Goal: Task Accomplishment & Management: Complete application form

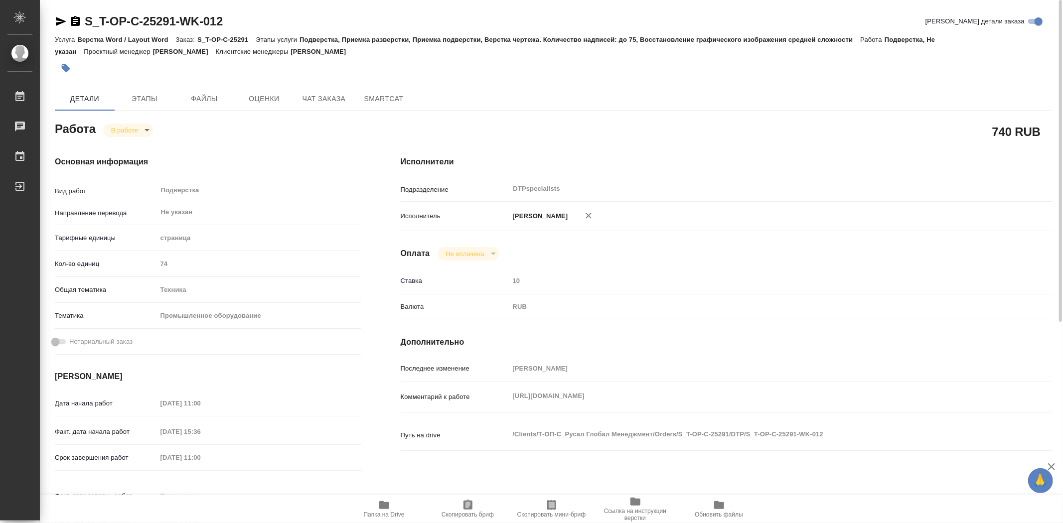
click at [385, 510] on icon "button" at bounding box center [384, 506] width 12 height 12
click at [144, 130] on body "🙏 .cls-1 fill:#fff; AWATERA Trufanov Vladimir Работы 0 Чаты График Выйти S_T-OP…" at bounding box center [531, 261] width 1063 height 523
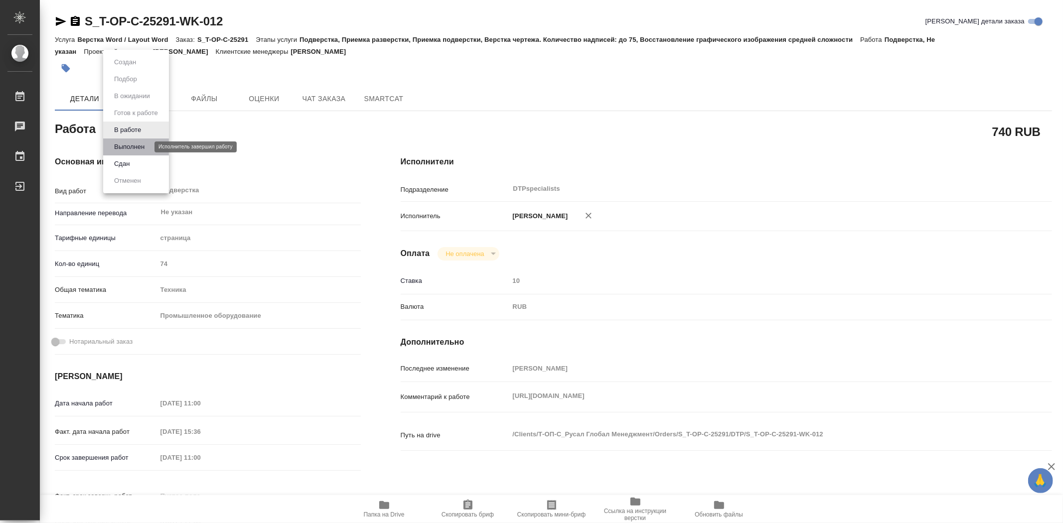
click at [141, 148] on button "Выполнен" at bounding box center [129, 147] width 36 height 11
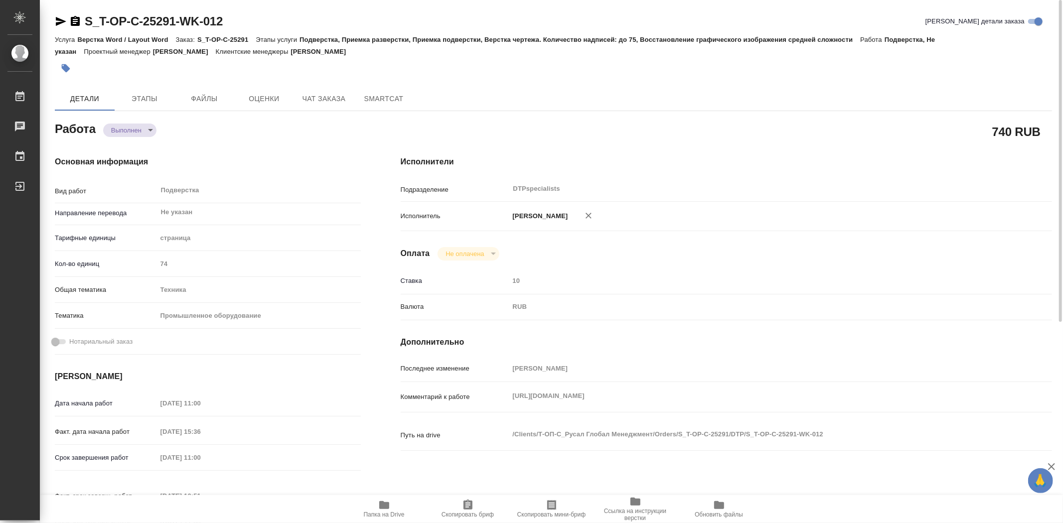
type textarea "x"
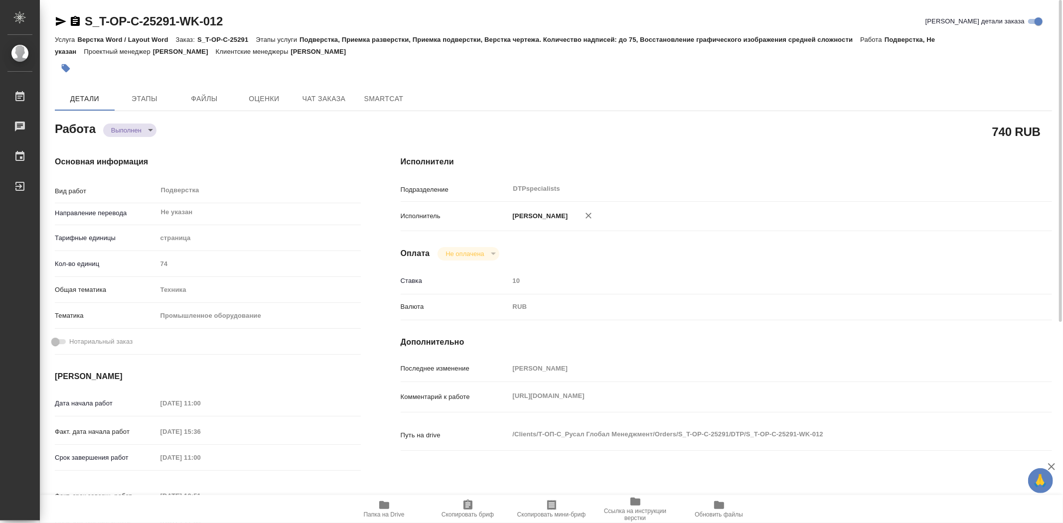
type textarea "x"
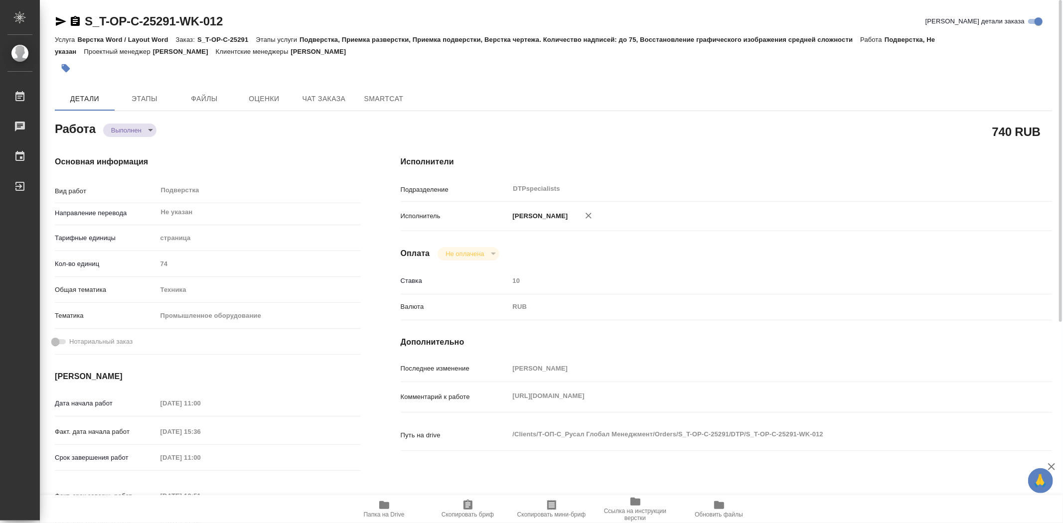
type textarea "x"
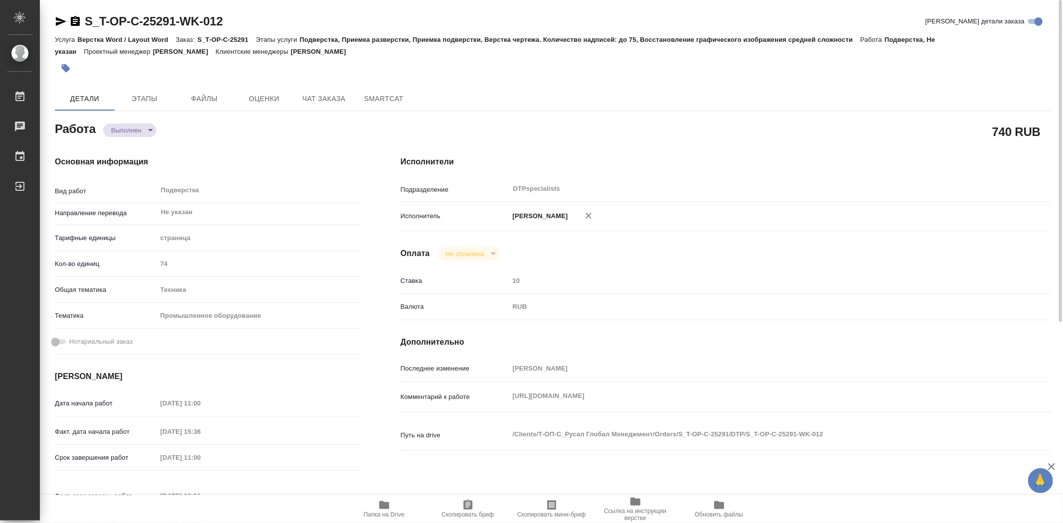
type textarea "x"
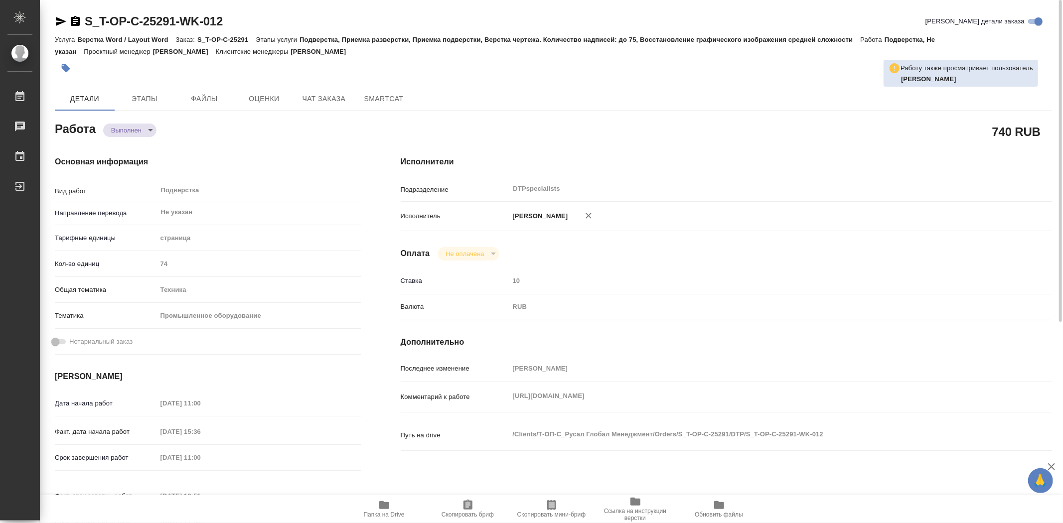
type textarea "x"
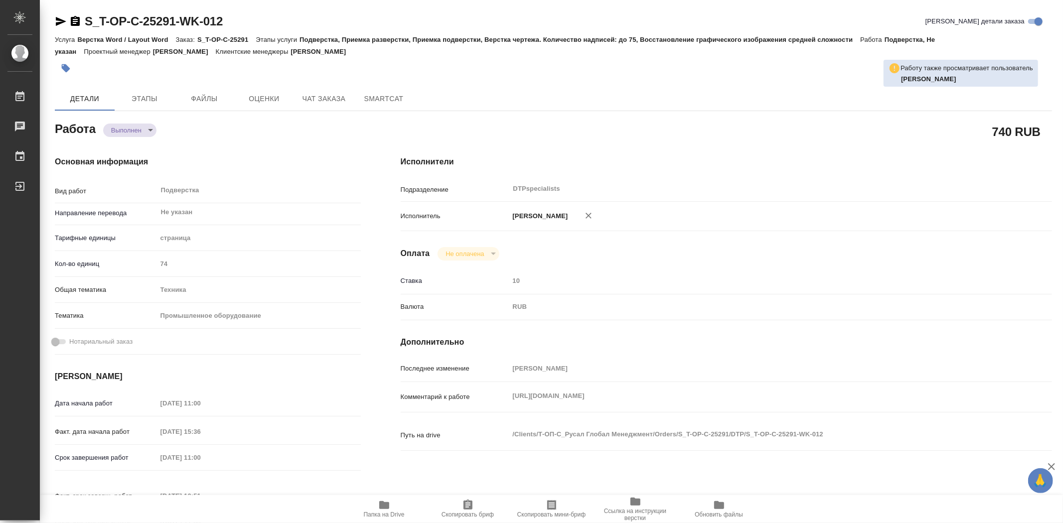
type textarea "x"
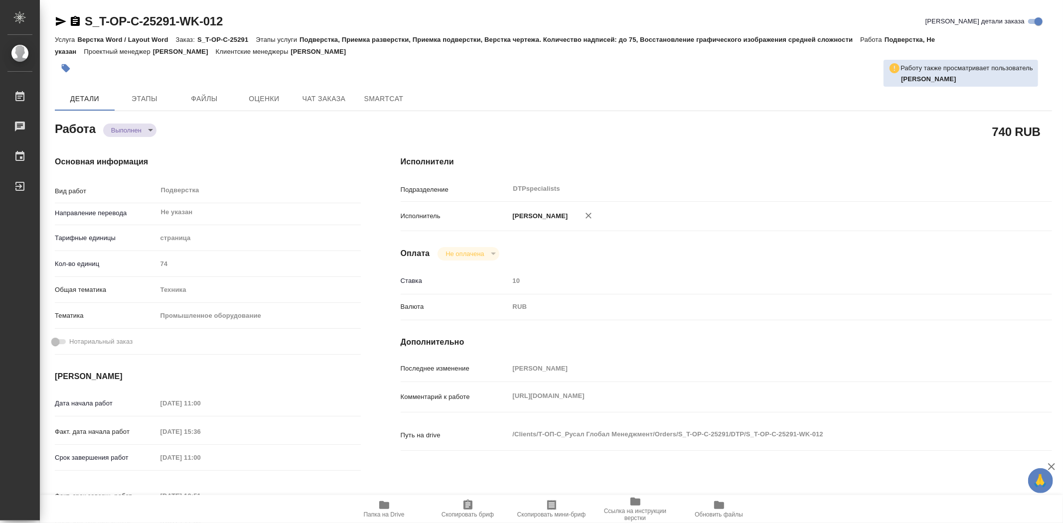
type textarea "x"
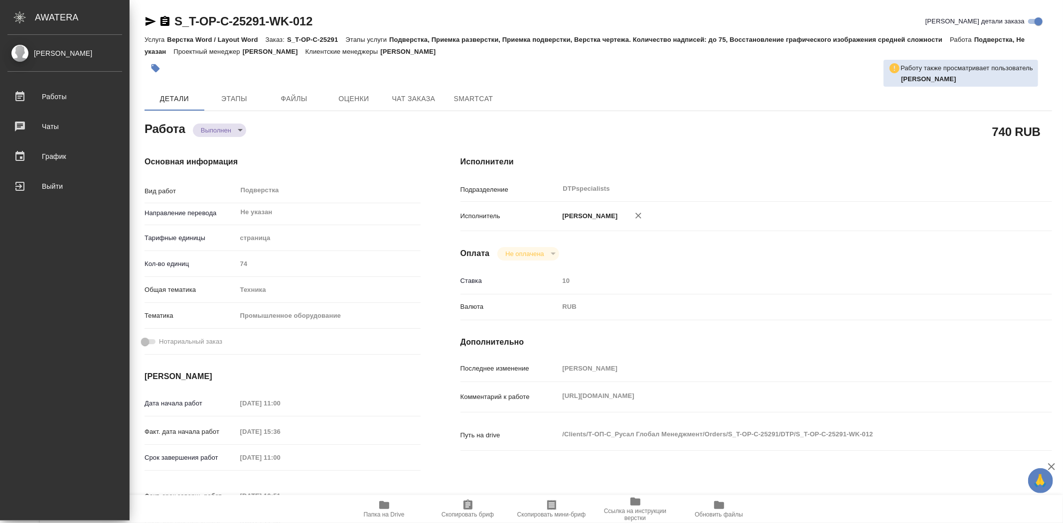
type textarea "x"
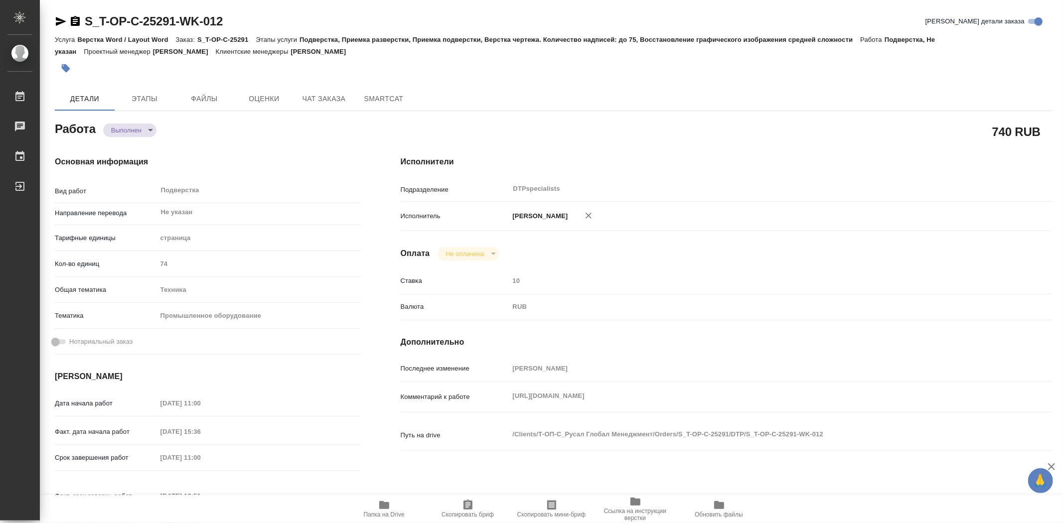
type textarea "x"
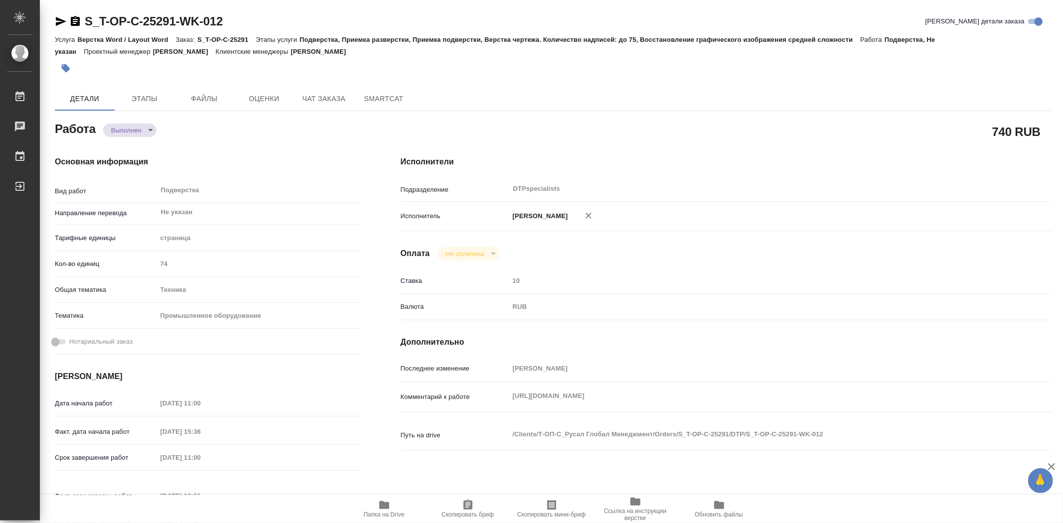
type textarea "x"
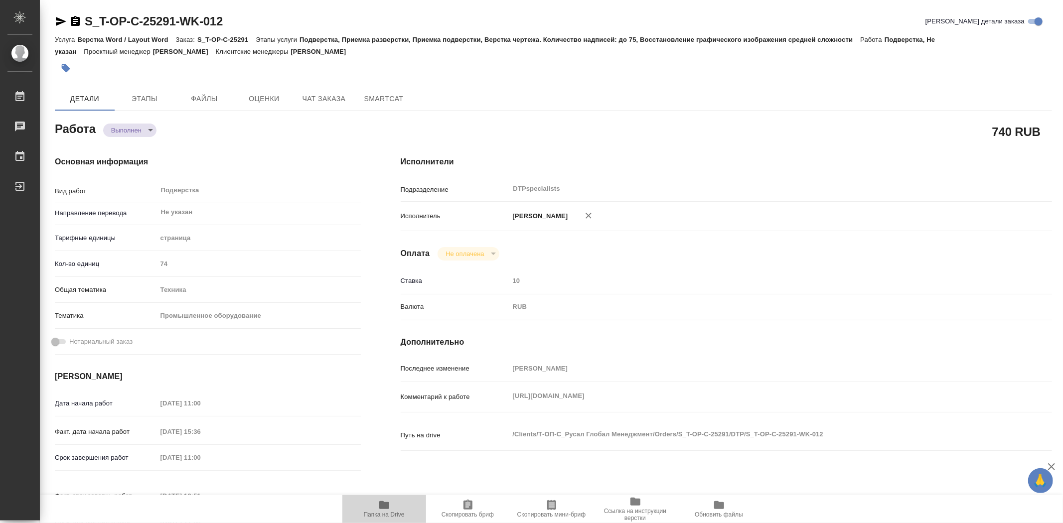
click at [385, 509] on icon "button" at bounding box center [384, 506] width 12 height 12
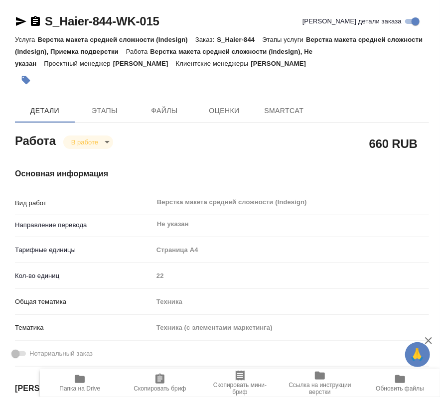
type textarea "x"
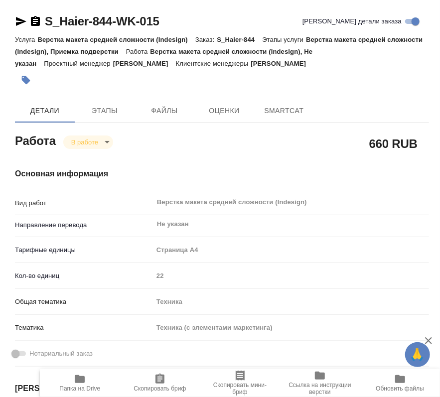
type textarea "x"
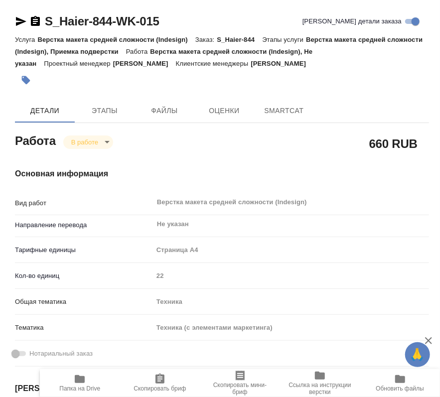
type textarea "x"
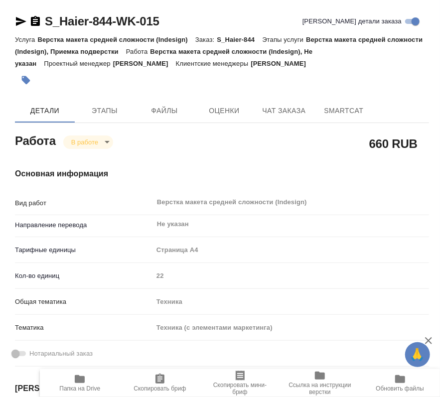
type textarea "x"
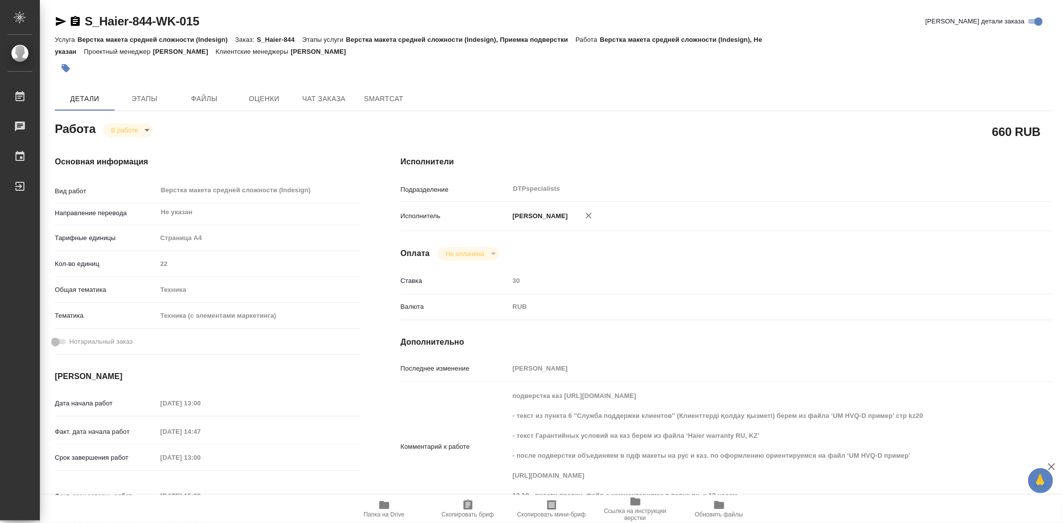
type textarea "x"
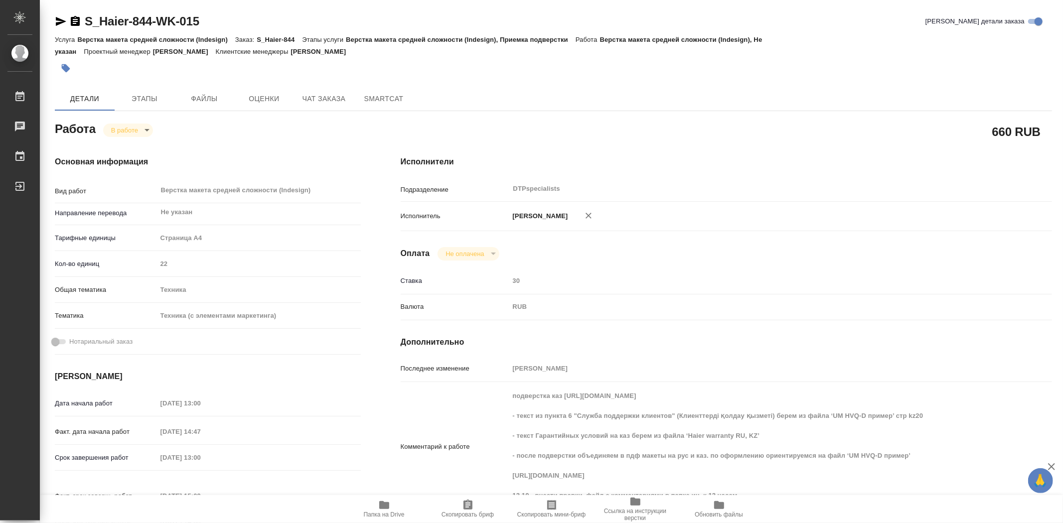
type textarea "x"
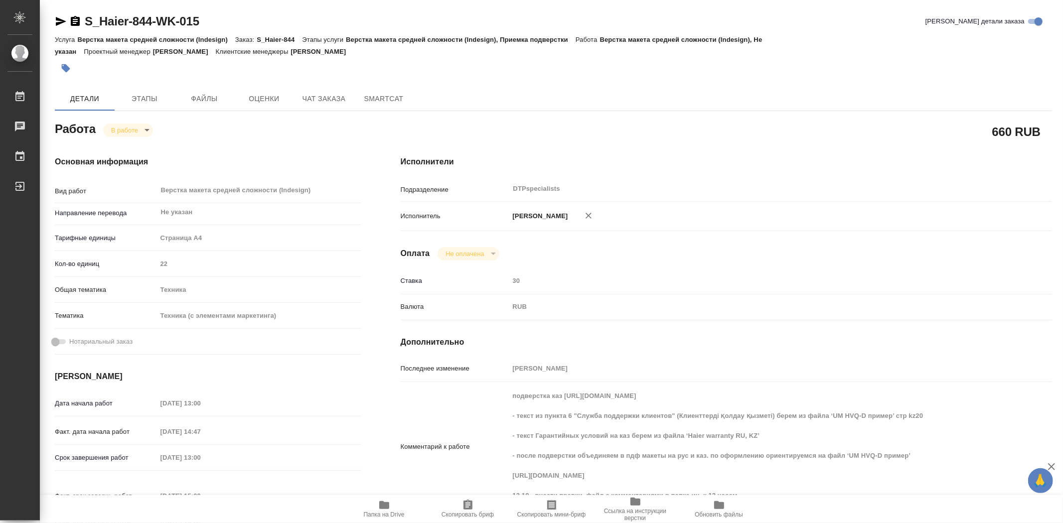
type textarea "x"
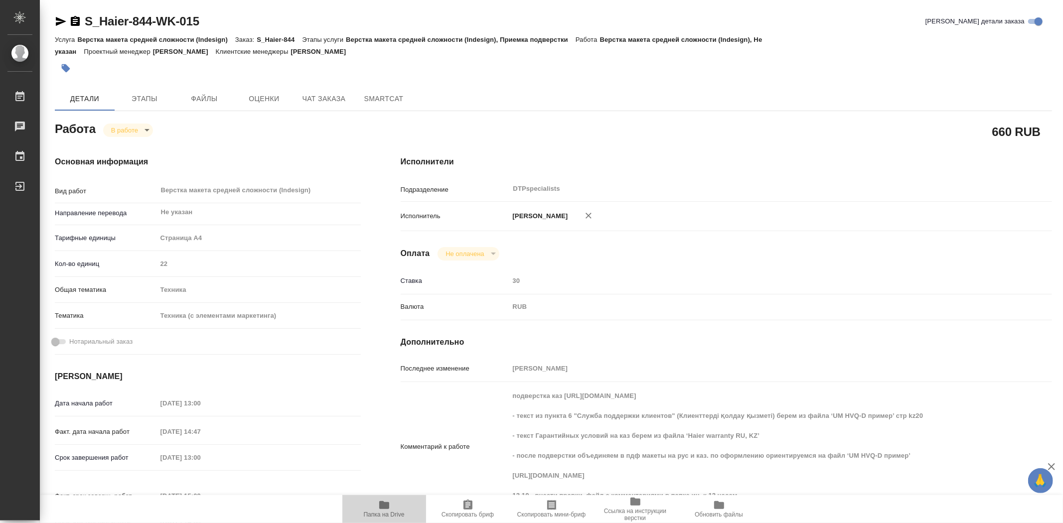
click at [389, 397] on span "Папка на Drive" at bounding box center [384, 514] width 41 height 7
click at [387, 397] on span "Папка на Drive" at bounding box center [384, 514] width 41 height 7
click at [147, 130] on body "🙏 .cls-1 fill:#fff; AWATERA Trufanov Vladimir Работы 0 Чаты График Выйти S_Haie…" at bounding box center [531, 261] width 1063 height 523
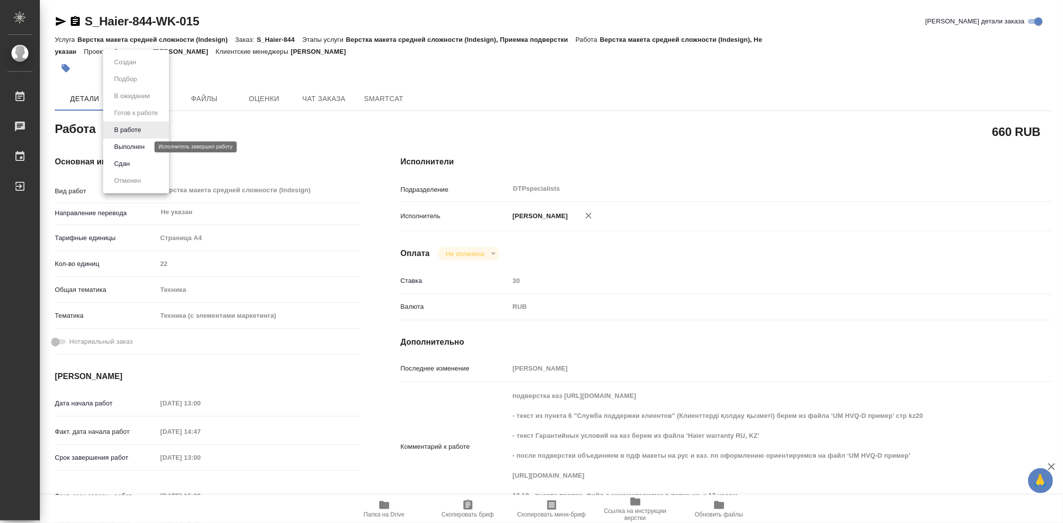
click at [138, 148] on button "Выполнен" at bounding box center [129, 147] width 36 height 11
type textarea "x"
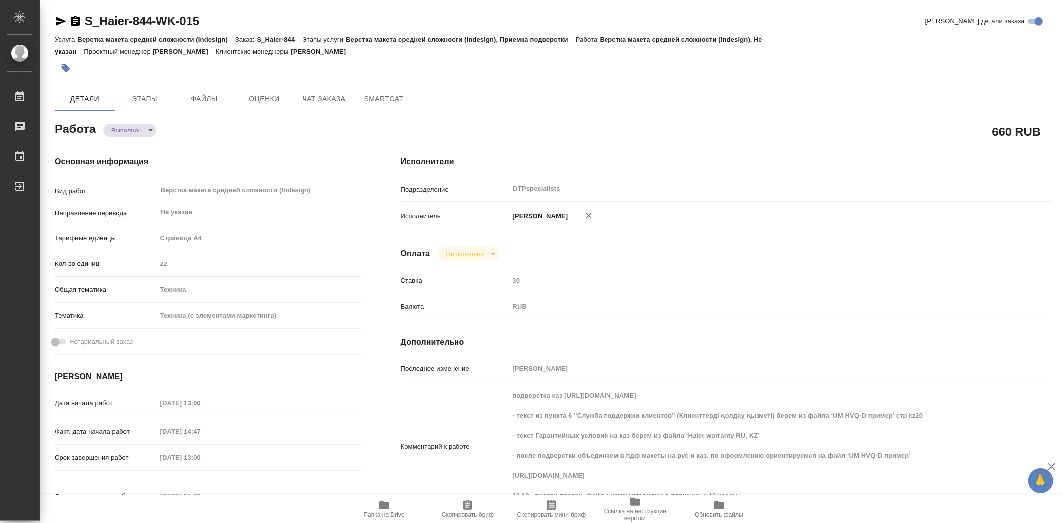
type textarea "x"
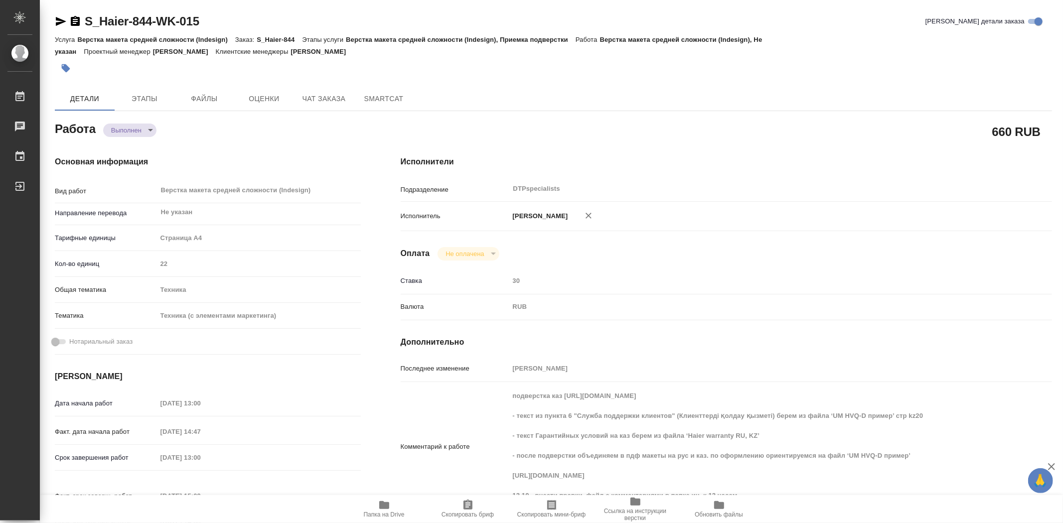
type textarea "x"
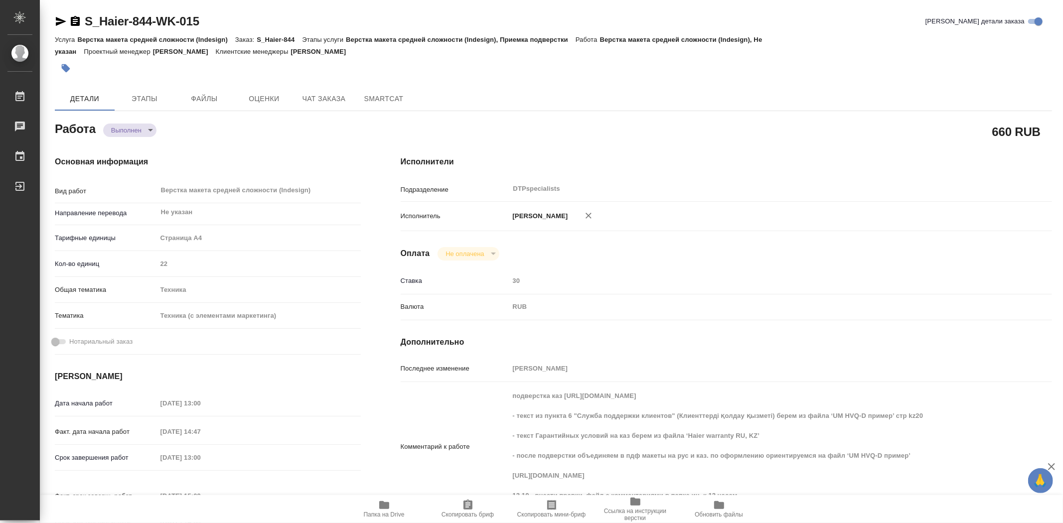
type textarea "x"
